Goal: Task Accomplishment & Management: Manage account settings

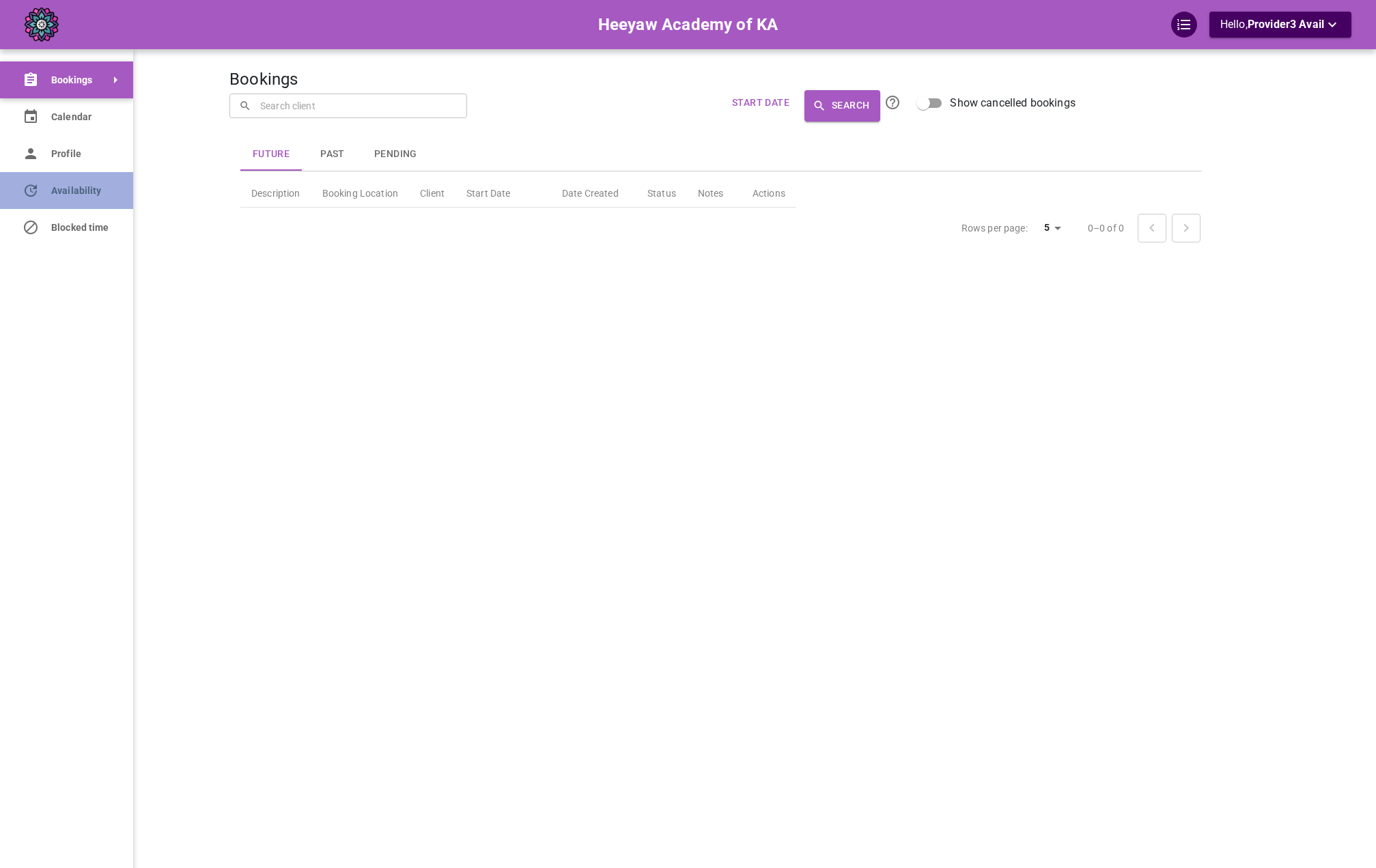
click at [42, 186] on link "Availability" at bounding box center [67, 190] width 133 height 37
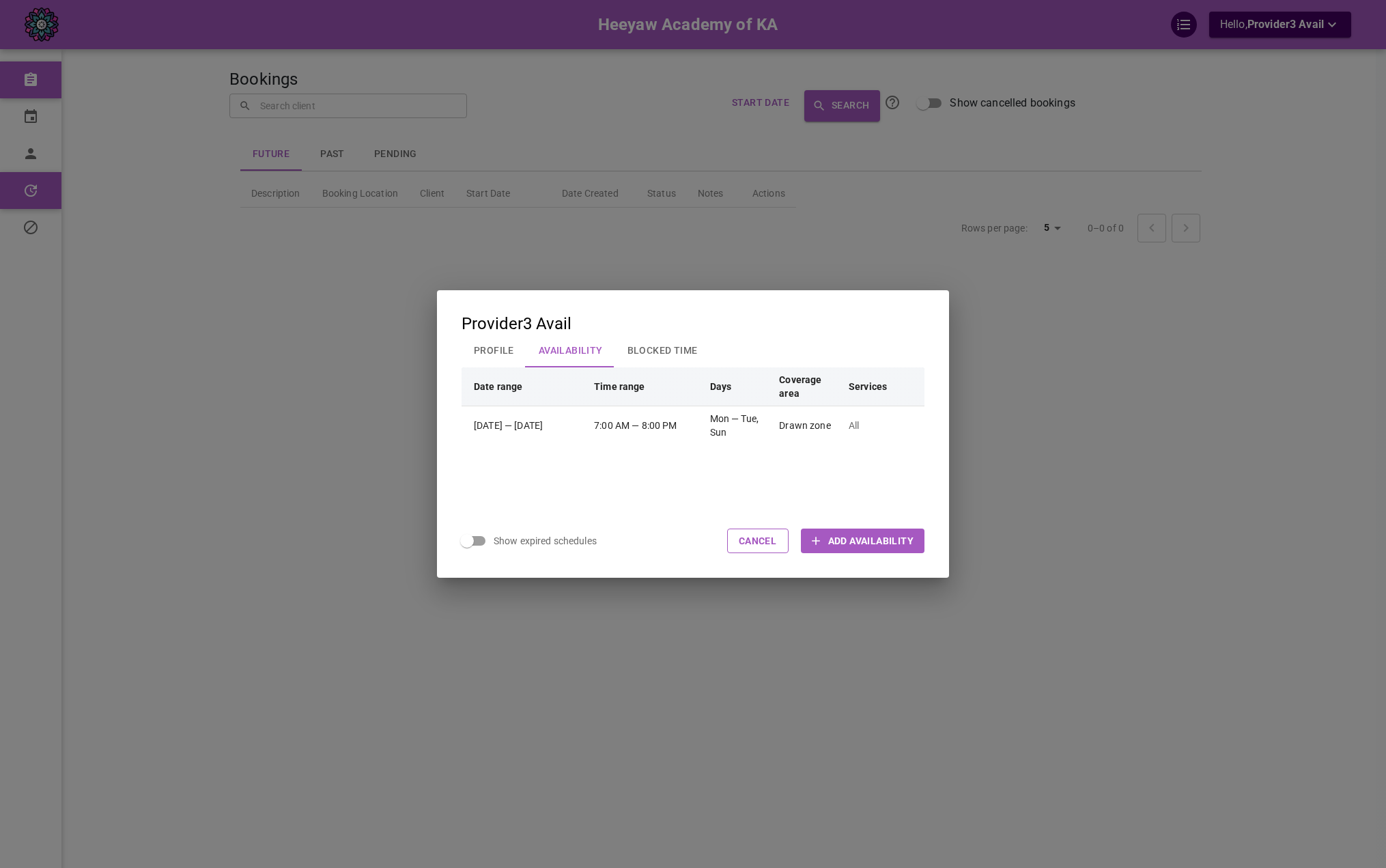
click at [506, 348] on button "Profile" at bounding box center [494, 350] width 65 height 36
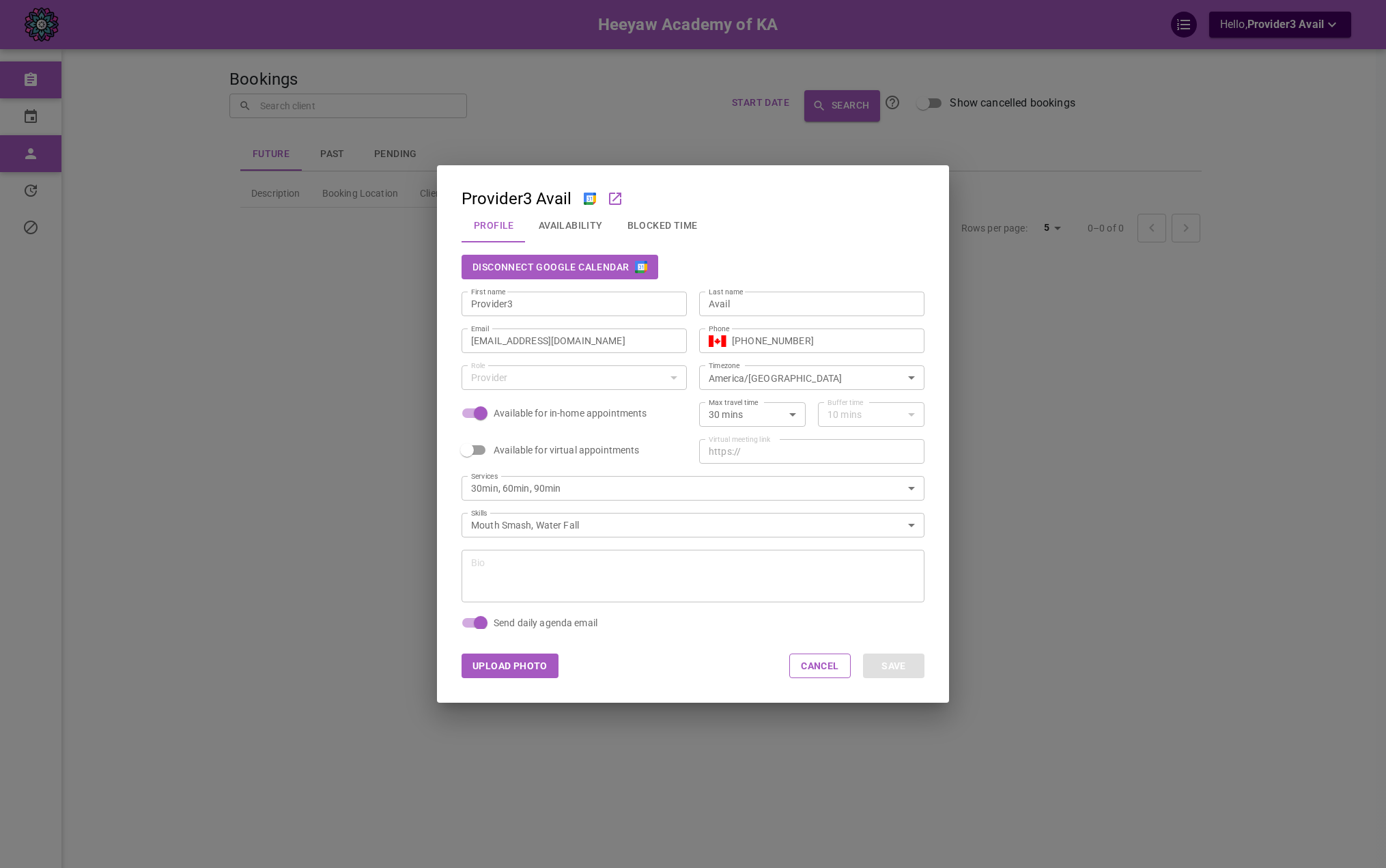
click at [333, 223] on div "Provider3 Avail Profile Availability Blocked Time Disconnect Google Calendar Fi…" at bounding box center [693, 434] width 1386 height 868
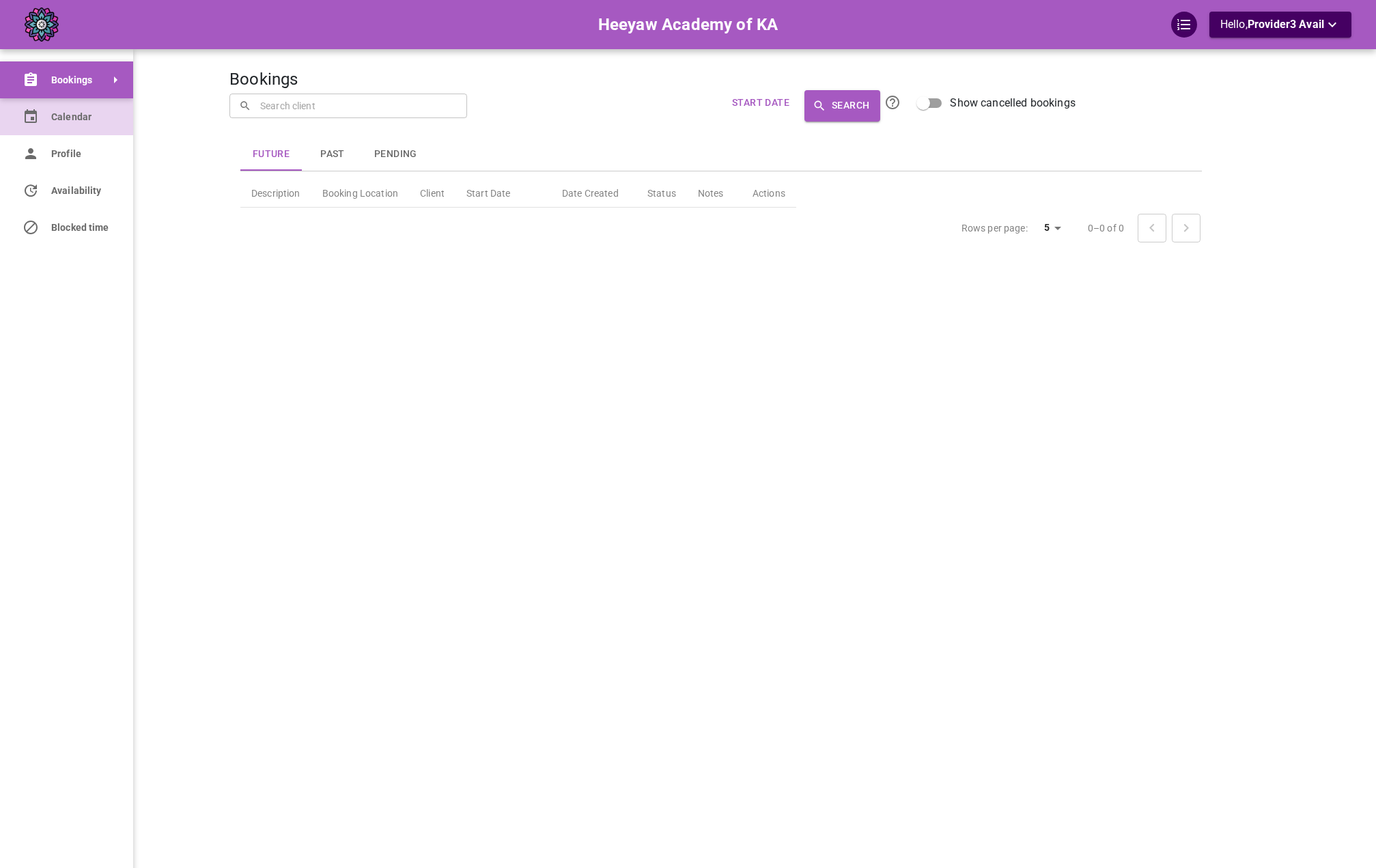
click at [42, 118] on link "Calendar" at bounding box center [67, 116] width 133 height 37
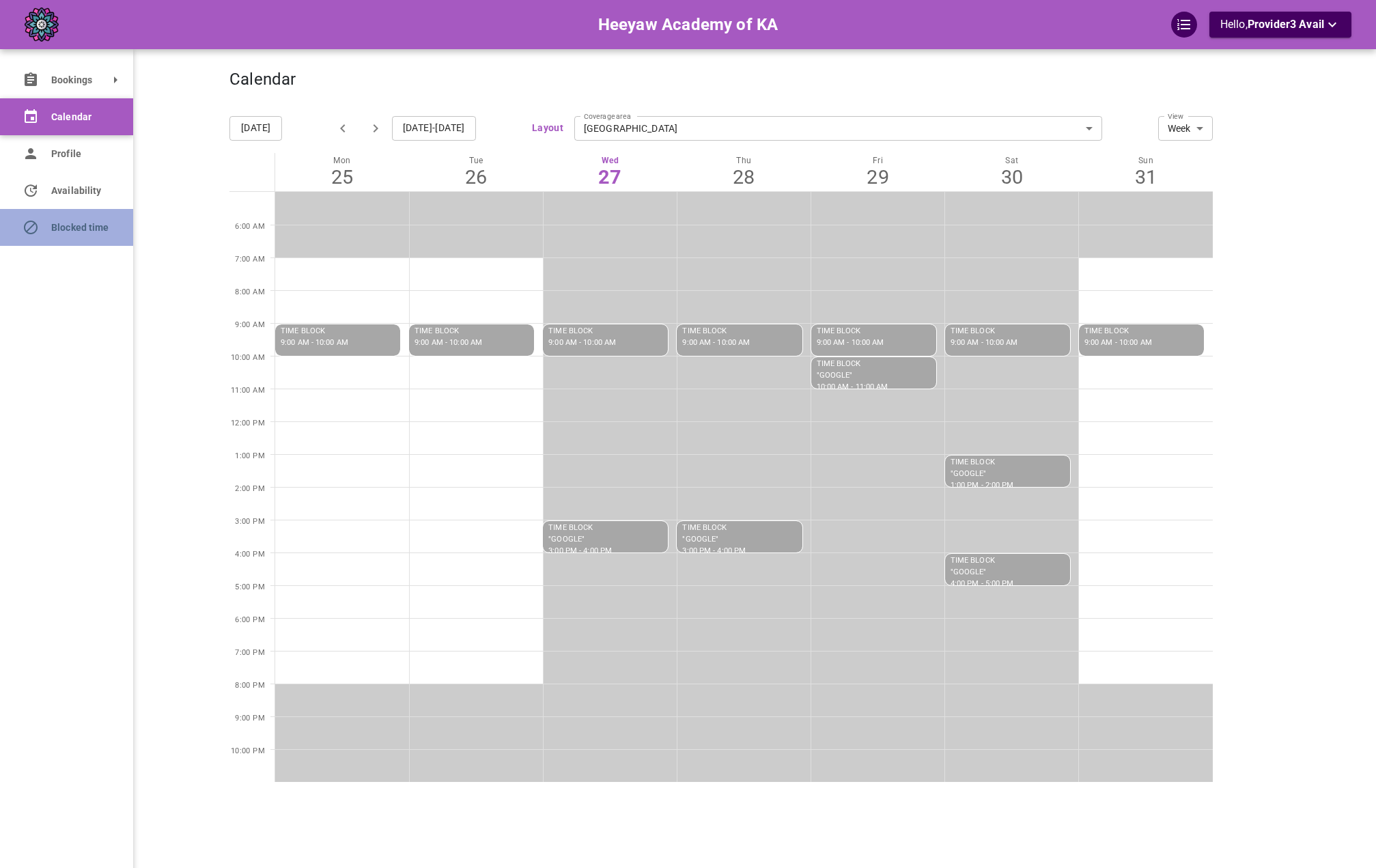
click at [13, 231] on link "Blocked time" at bounding box center [67, 227] width 133 height 37
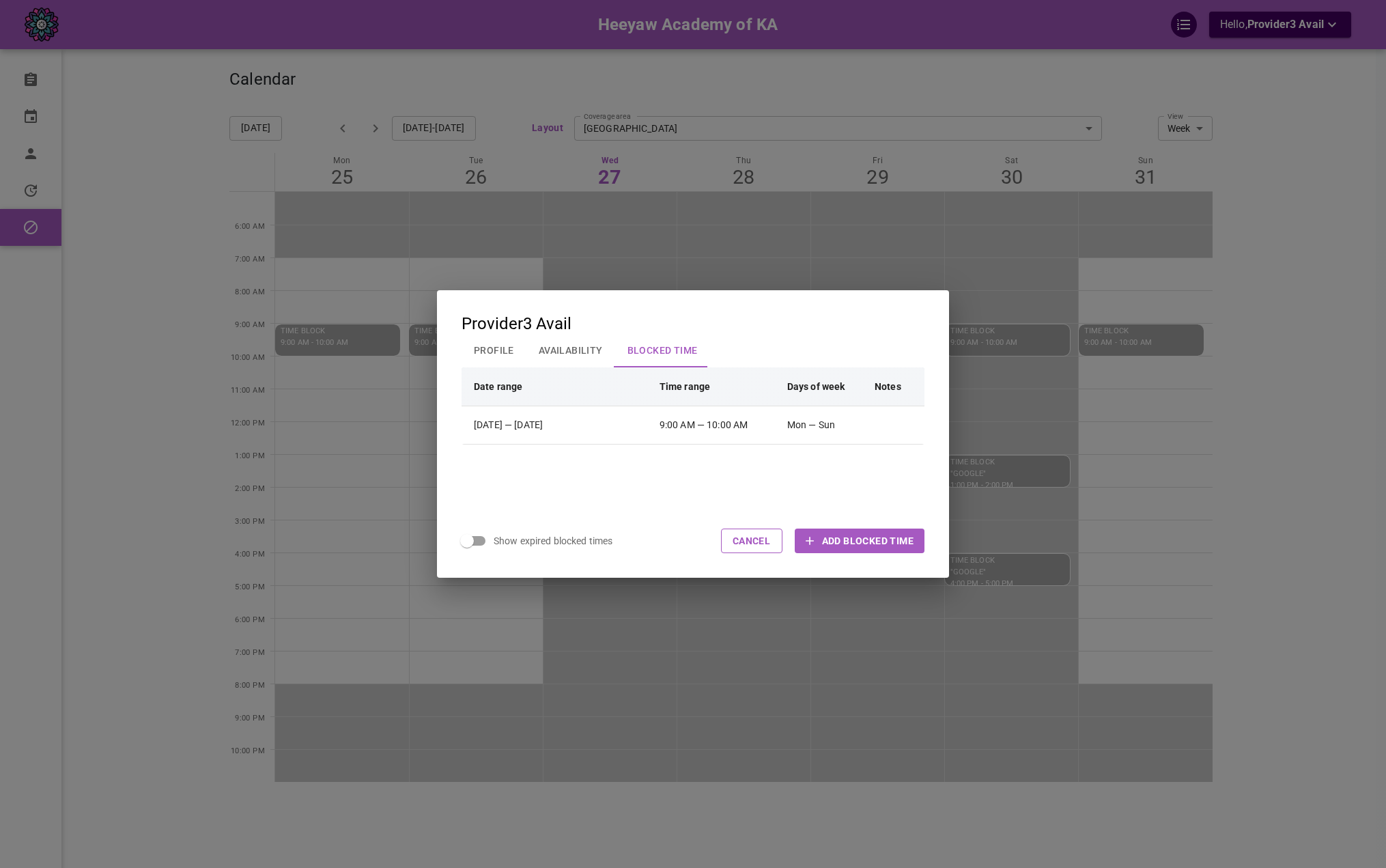
click at [165, 304] on div "Provider3 Avail Profile Availability Blocked Time Date range Time range Days of…" at bounding box center [693, 434] width 1386 height 868
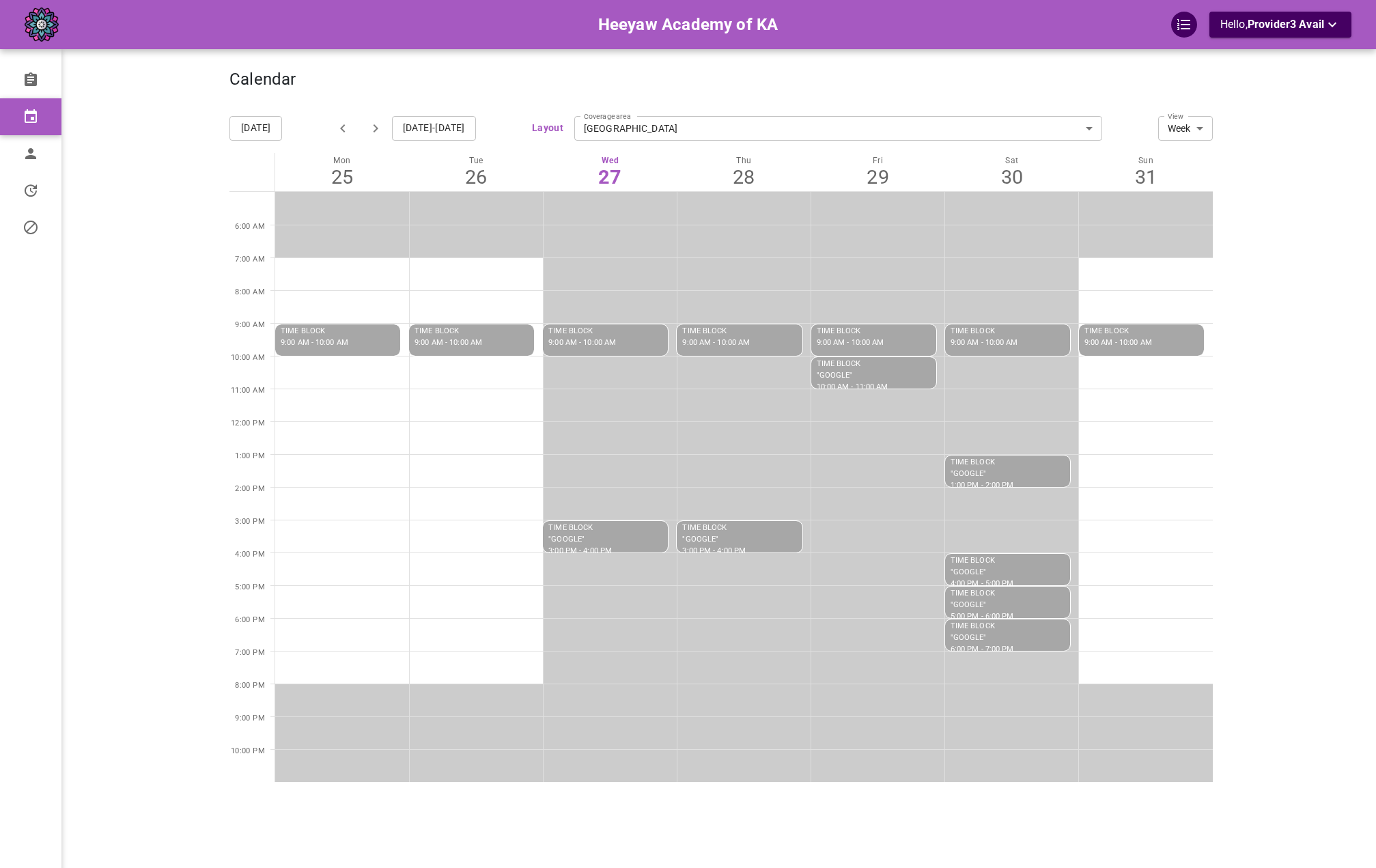
click at [734, 75] on div "Calendar" at bounding box center [721, 86] width 984 height 34
click at [1312, 31] on p "Hello, Provider3 Avail" at bounding box center [1280, 25] width 121 height 17
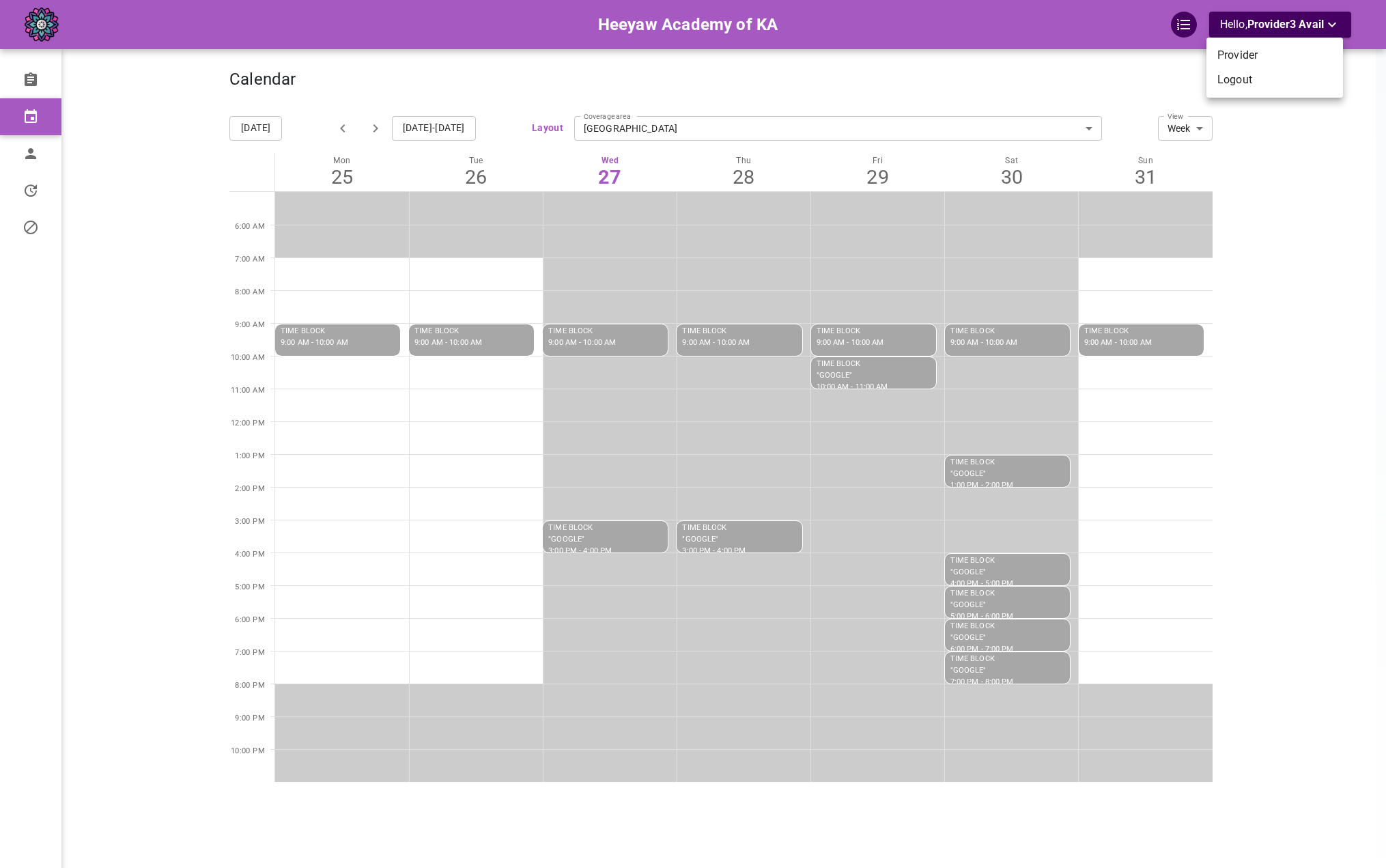
click at [1290, 82] on li "Logout" at bounding box center [1275, 80] width 136 height 25
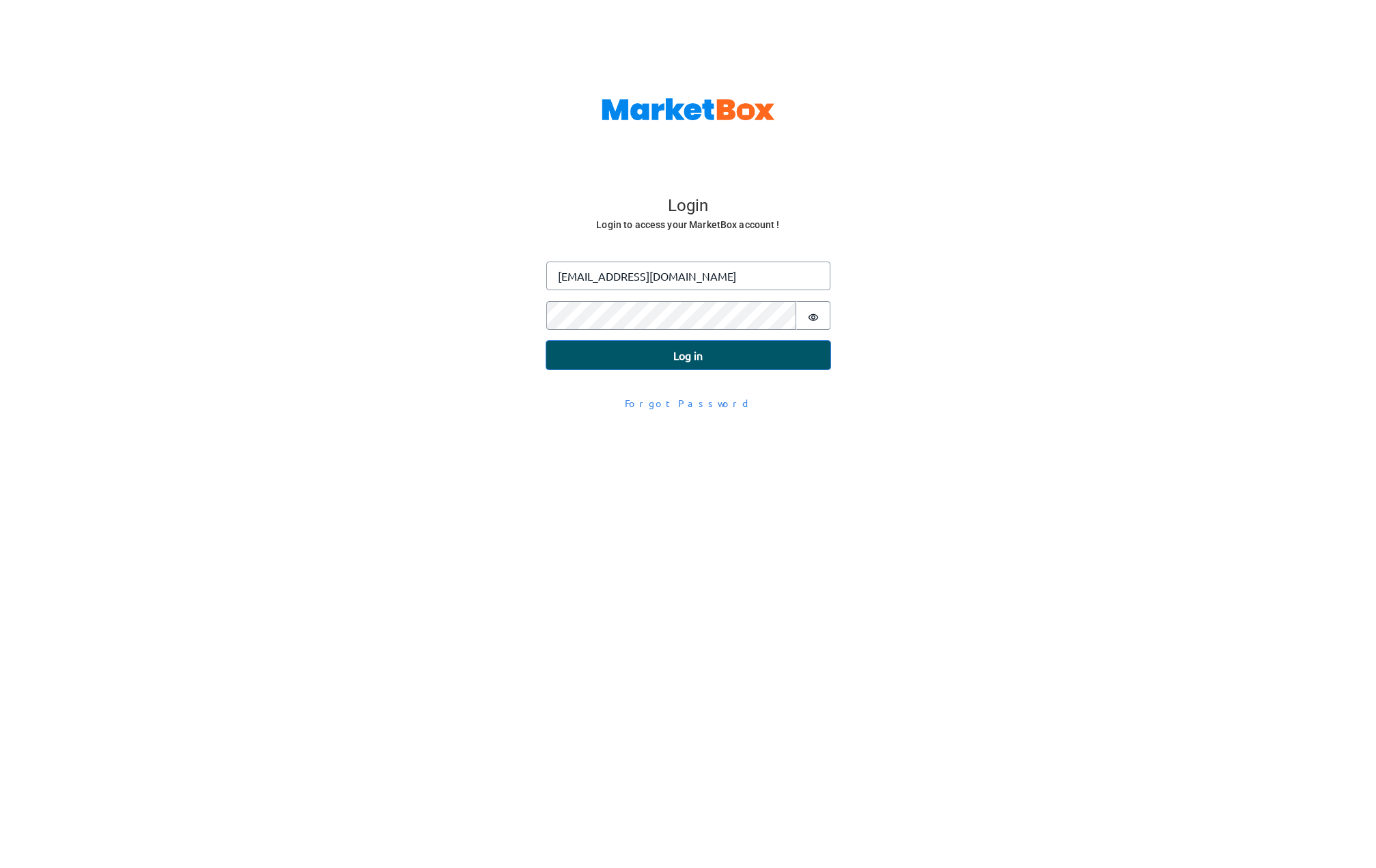
click at [636, 311] on div "Log in Email [EMAIL_ADDRESS][DOMAIN_NAME] Password Password is hidden Log in" at bounding box center [688, 316] width 284 height 108
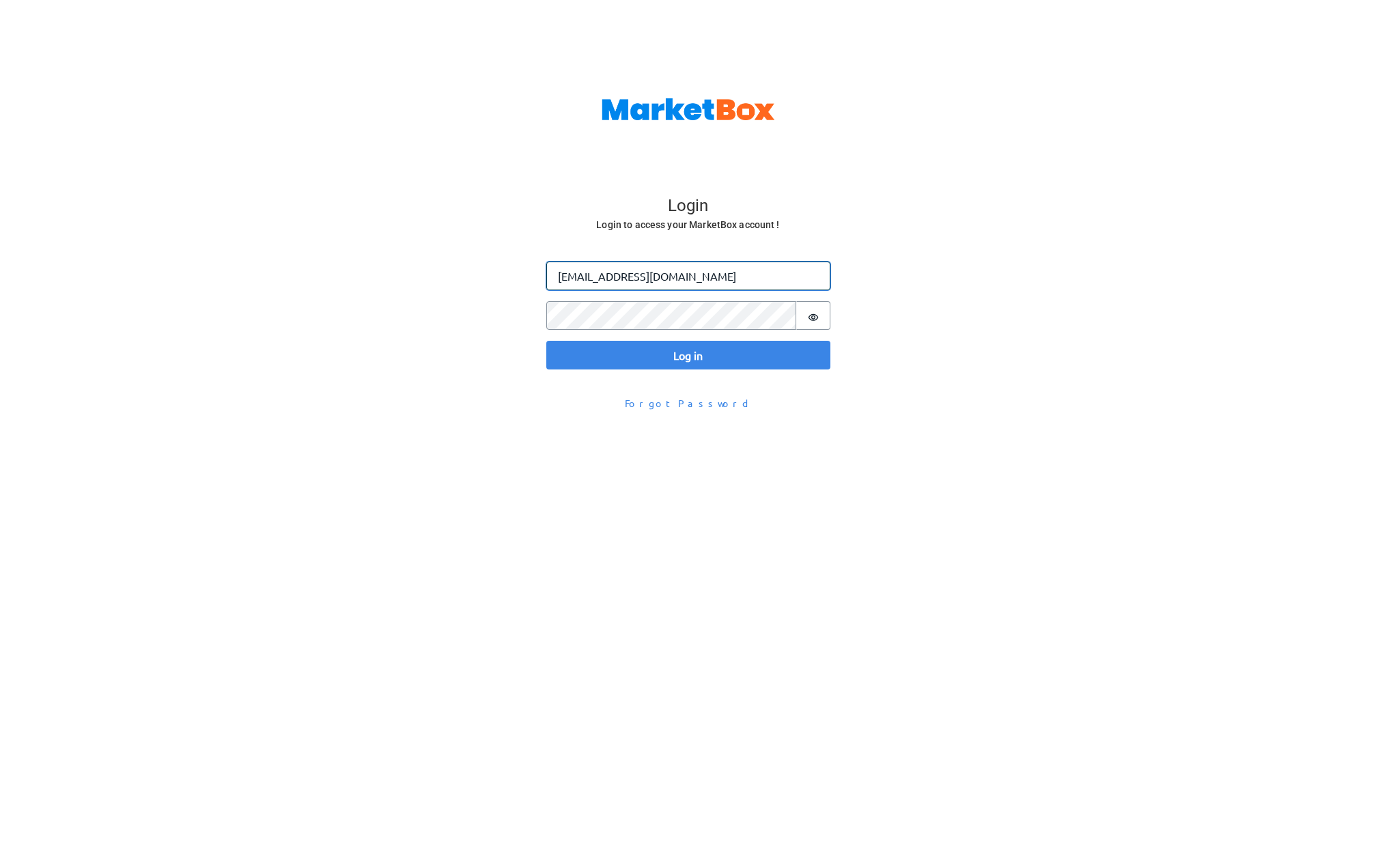
click at [575, 274] on input "[EMAIL_ADDRESS][DOMAIN_NAME]" at bounding box center [688, 276] width 284 height 28
click at [582, 276] on input "[EMAIL_ADDRESS][DOMAIN_NAME]" at bounding box center [688, 276] width 284 height 28
type input "[PERSON_NAME][EMAIL_ADDRESS][DOMAIN_NAME]"
click at [546, 341] on button "Log in" at bounding box center [688, 355] width 284 height 28
